Goal: Information Seeking & Learning: Learn about a topic

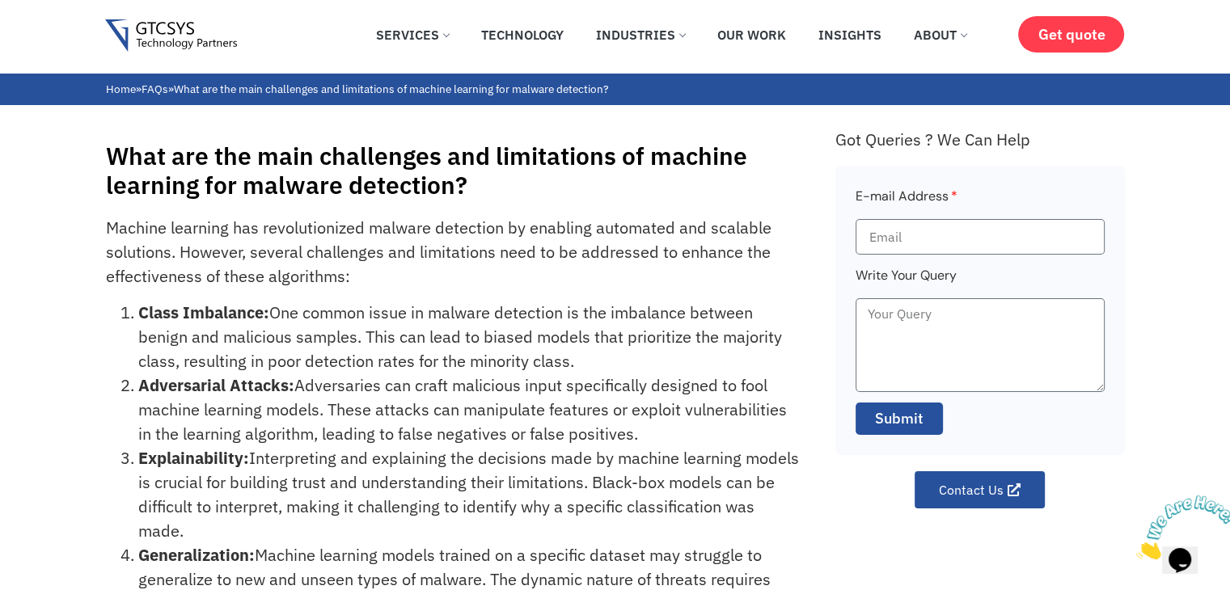
drag, startPoint x: 215, startPoint y: 528, endPoint x: 103, endPoint y: 226, distance: 321.9
click at [103, 226] on div "What are the main challenges and limitations of machine learning for malware de…" at bounding box center [615, 437] width 1230 height 664
copy div "Machine learning has revolutionized malware detection by enabling automated and…"
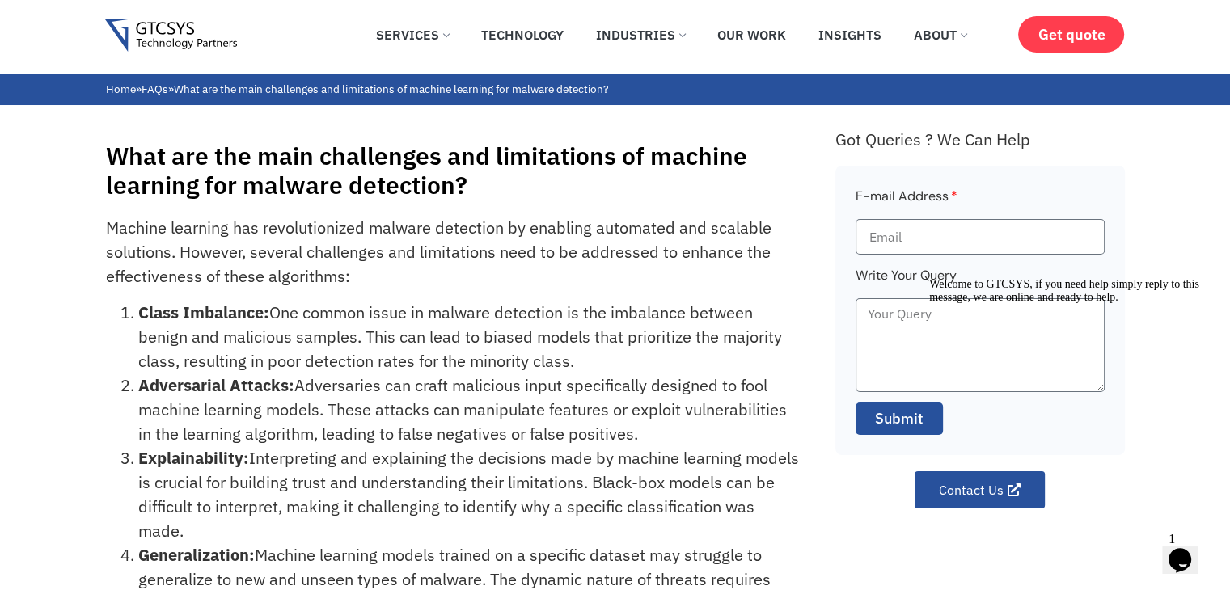
click at [521, 195] on h1 "What are the main challenges and limitations of machine learning for malware de…" at bounding box center [462, 171] width 713 height 58
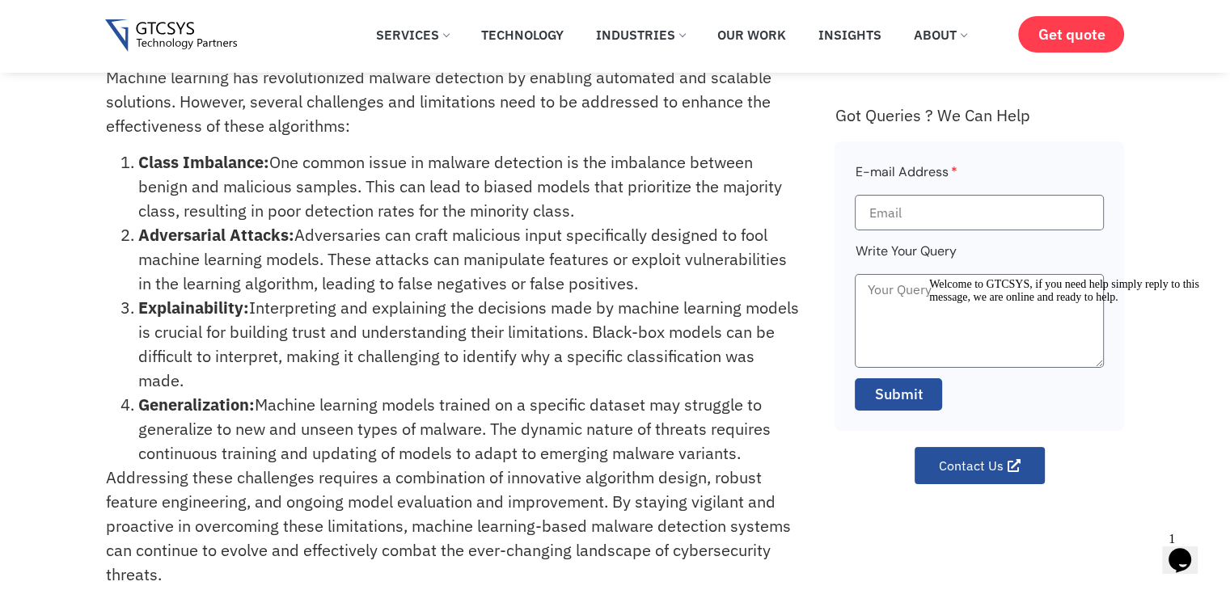
scroll to position [81, 0]
